Goal: Transaction & Acquisition: Purchase product/service

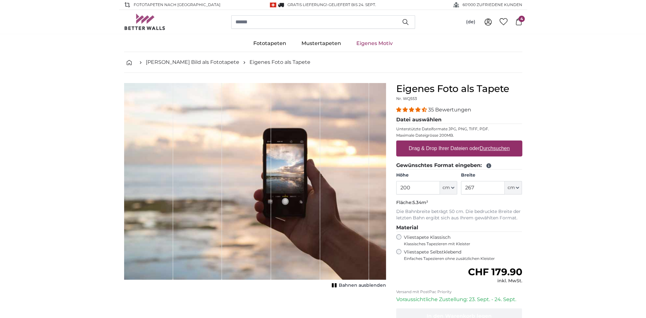
scroll to position [32, 0]
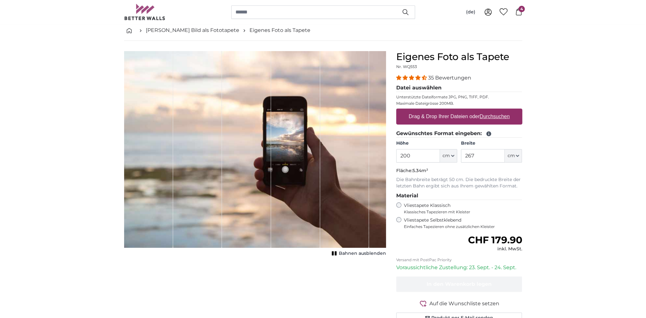
drag, startPoint x: 417, startPoint y: 156, endPoint x: 240, endPoint y: 143, distance: 177.1
click at [240, 143] on product-detail "Abbrechen Bild zuschneiden Bahnen ausblenden Eigenes Foto als Tapete Nr. WQ553 …" at bounding box center [323, 189] width 408 height 297
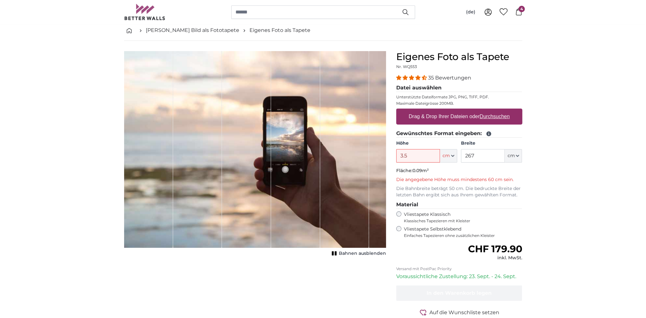
type input "3.5"
type input "600"
click at [417, 156] on input "3.5" at bounding box center [418, 155] width 44 height 13
type input "350"
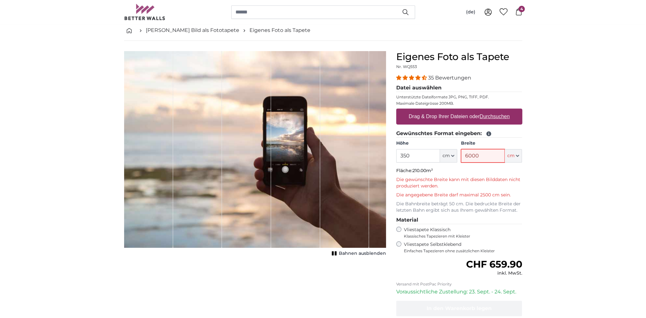
click at [478, 153] on input "6000" at bounding box center [483, 155] width 44 height 13
type input "600"
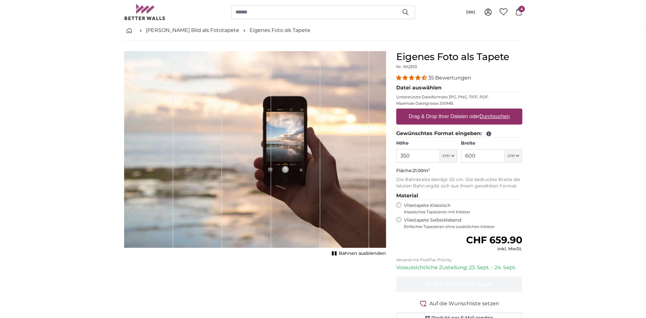
click at [435, 222] on label "Vliestapete Selbstklebend Einfaches Tapezieren ohne zusätzlichen Kleister" at bounding box center [463, 223] width 118 height 12
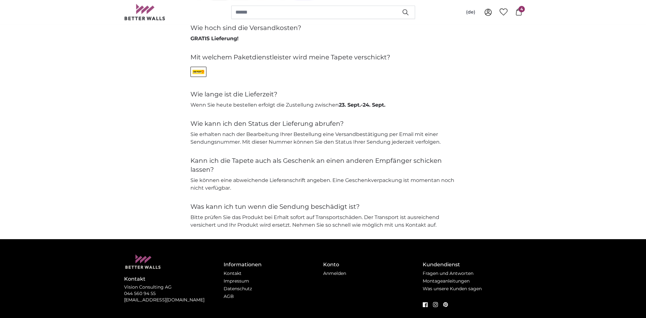
scroll to position [1589, 0]
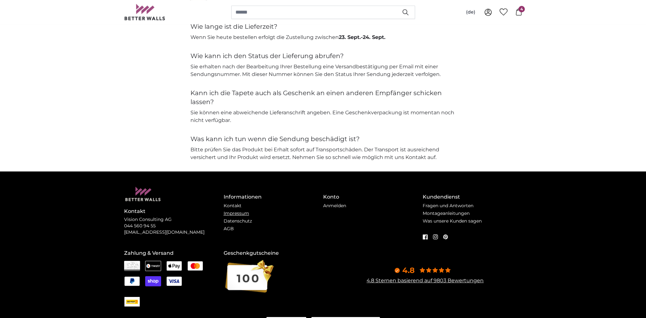
click at [235, 212] on link "Impressum" at bounding box center [236, 213] width 26 height 6
click at [235, 204] on link "Kontakt" at bounding box center [232, 205] width 18 height 6
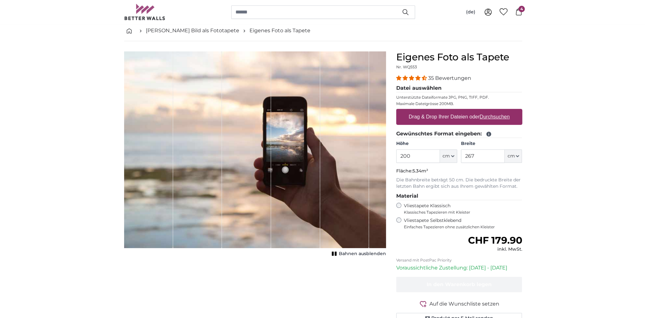
scroll to position [32, 0]
